Goal: Information Seeking & Learning: Learn about a topic

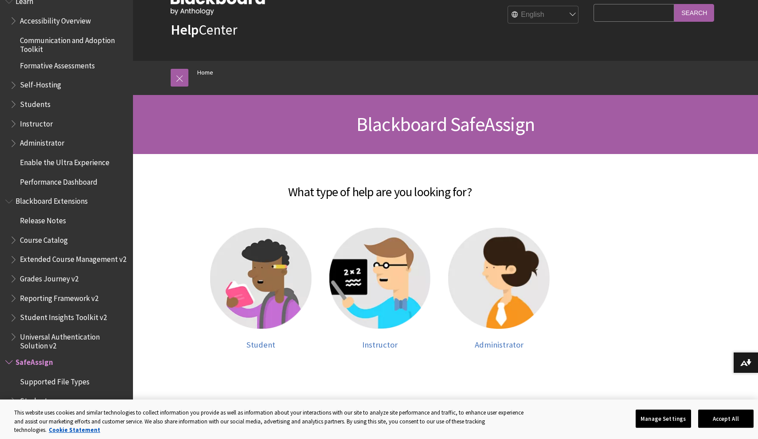
scroll to position [32, 0]
click at [282, 254] on img at bounding box center [261, 278] width 102 height 102
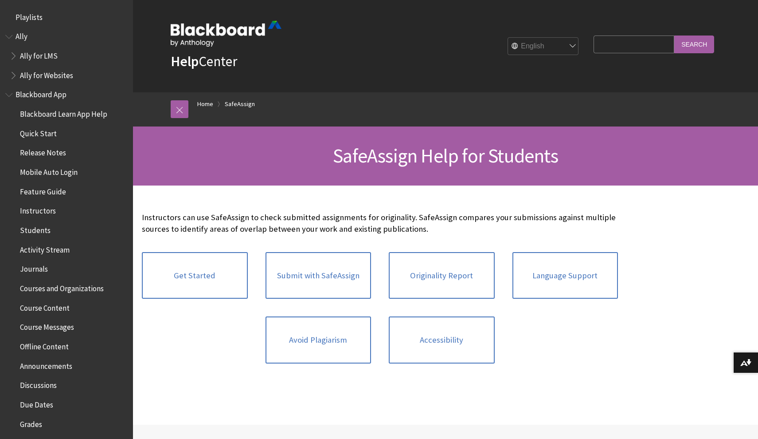
scroll to position [885, 0]
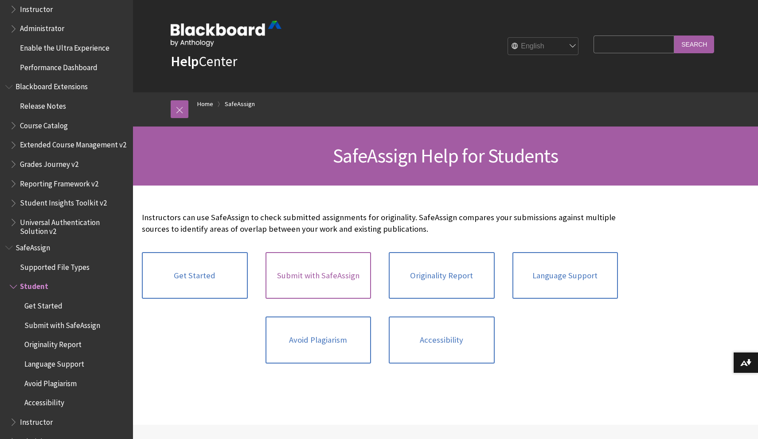
click at [304, 266] on link "Submit with SafeAssign" at bounding box center [319, 275] width 106 height 47
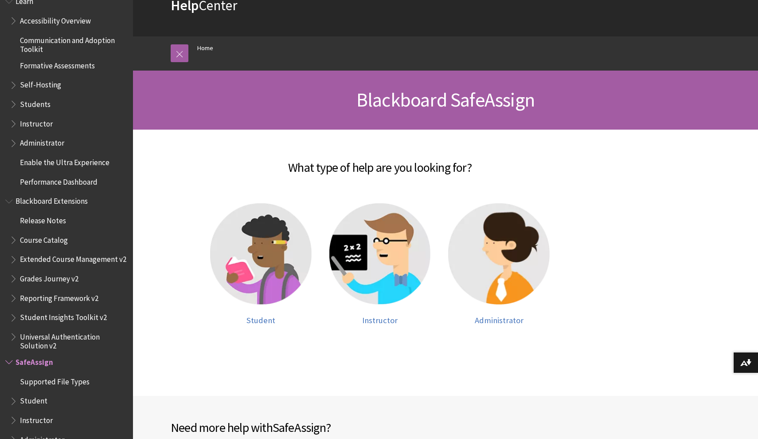
scroll to position [79, 0]
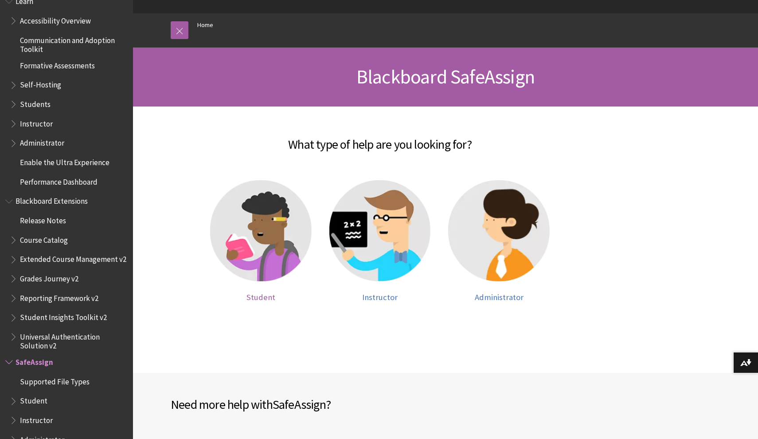
click at [280, 207] on img at bounding box center [261, 231] width 102 height 102
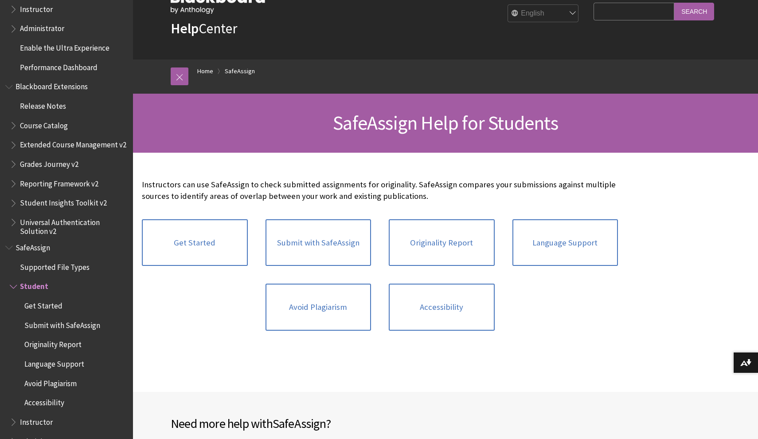
scroll to position [39, 0]
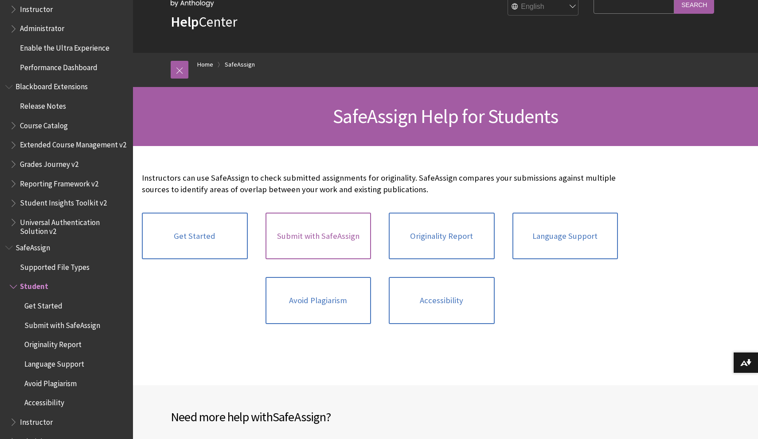
click at [321, 240] on link "Submit with SafeAssign" at bounding box center [319, 235] width 106 height 47
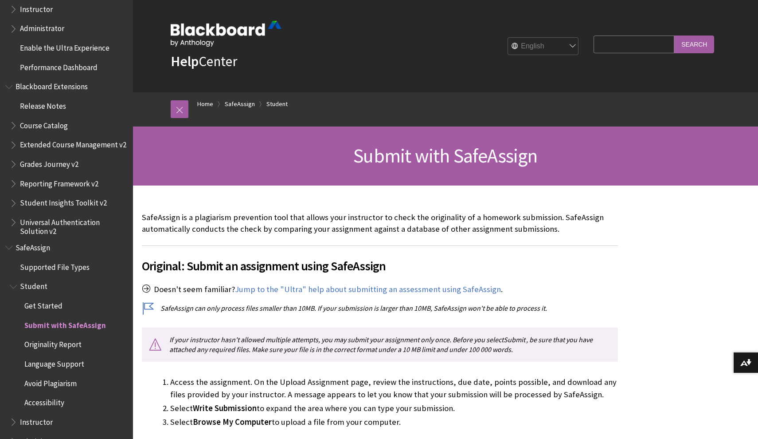
click at [619, 49] on input "Search Query" at bounding box center [634, 43] width 81 height 17
click at [694, 44] on input "Search" at bounding box center [694, 43] width 40 height 17
type input "safe assign"
click at [687, 51] on input "Search" at bounding box center [694, 43] width 40 height 17
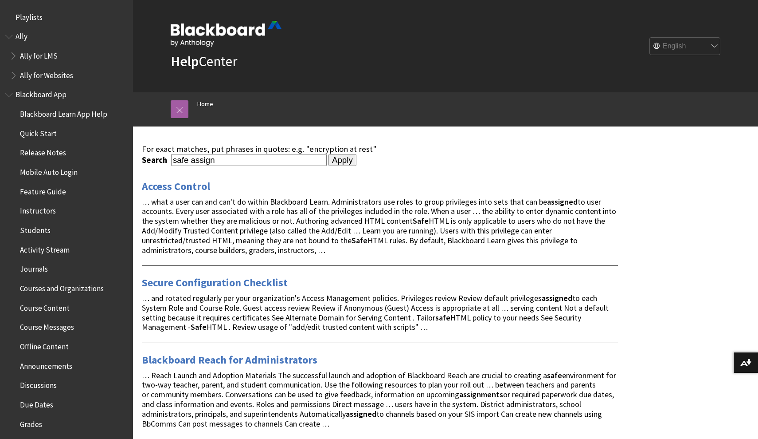
click at [24, 20] on span "Playlists" at bounding box center [29, 16] width 27 height 12
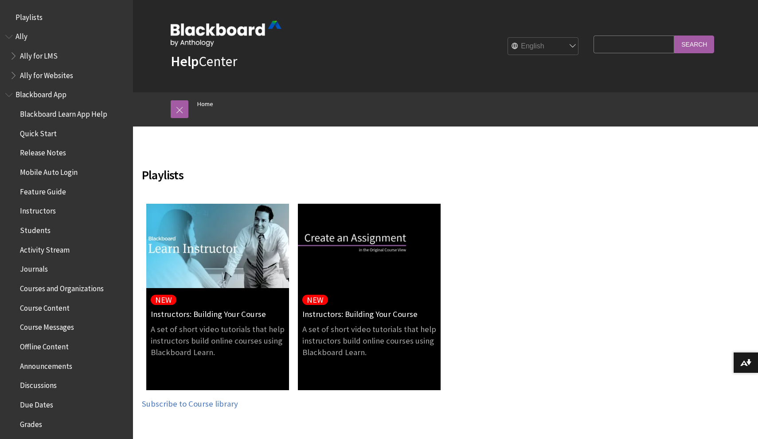
click at [597, 45] on fieldset "Search Query Search" at bounding box center [653, 46] width 131 height 27
click at [603, 45] on input "Search Query" at bounding box center [634, 43] width 81 height 17
type input "a"
type input "Safeassign"
click at [690, 44] on input "Search" at bounding box center [694, 43] width 40 height 17
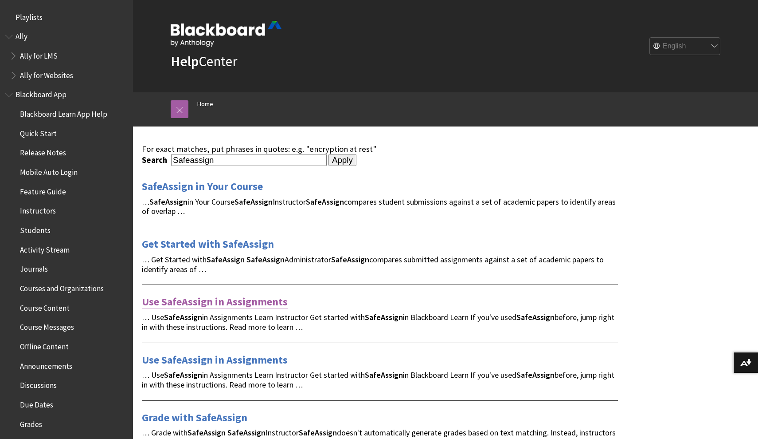
click at [223, 301] on link "Use SafeAssign in Assignments" at bounding box center [215, 301] width 146 height 14
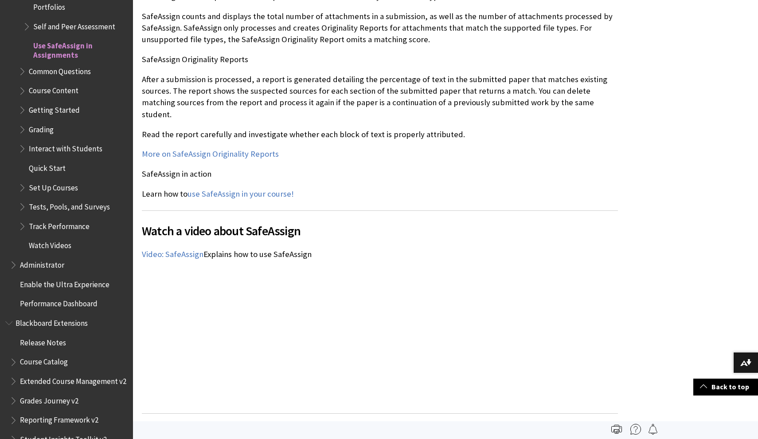
scroll to position [1013, 0]
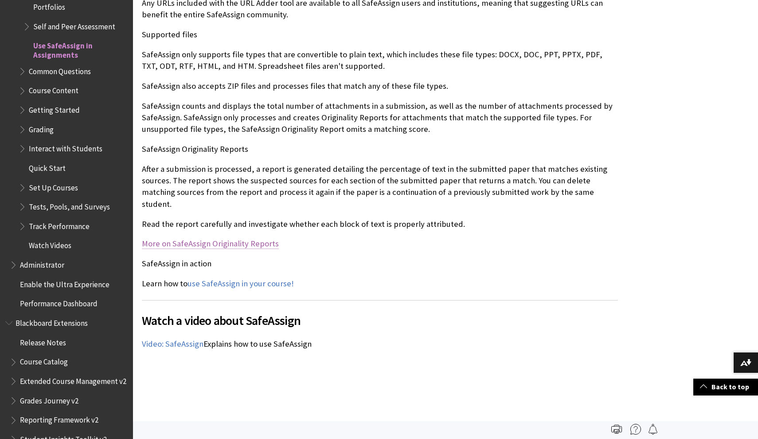
click at [228, 238] on link "More on SafeAssign Originality Reports" at bounding box center [210, 243] width 137 height 11
